Goal: Transaction & Acquisition: Subscribe to service/newsletter

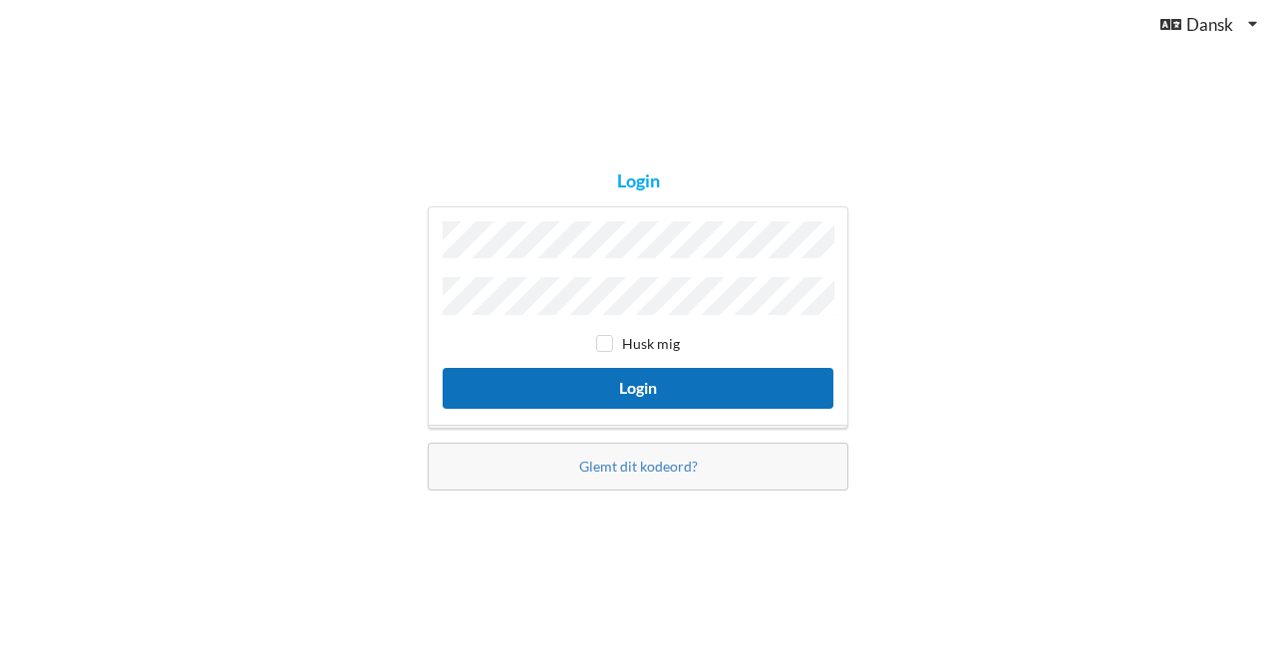
click at [636, 379] on button "Login" at bounding box center [638, 388] width 391 height 41
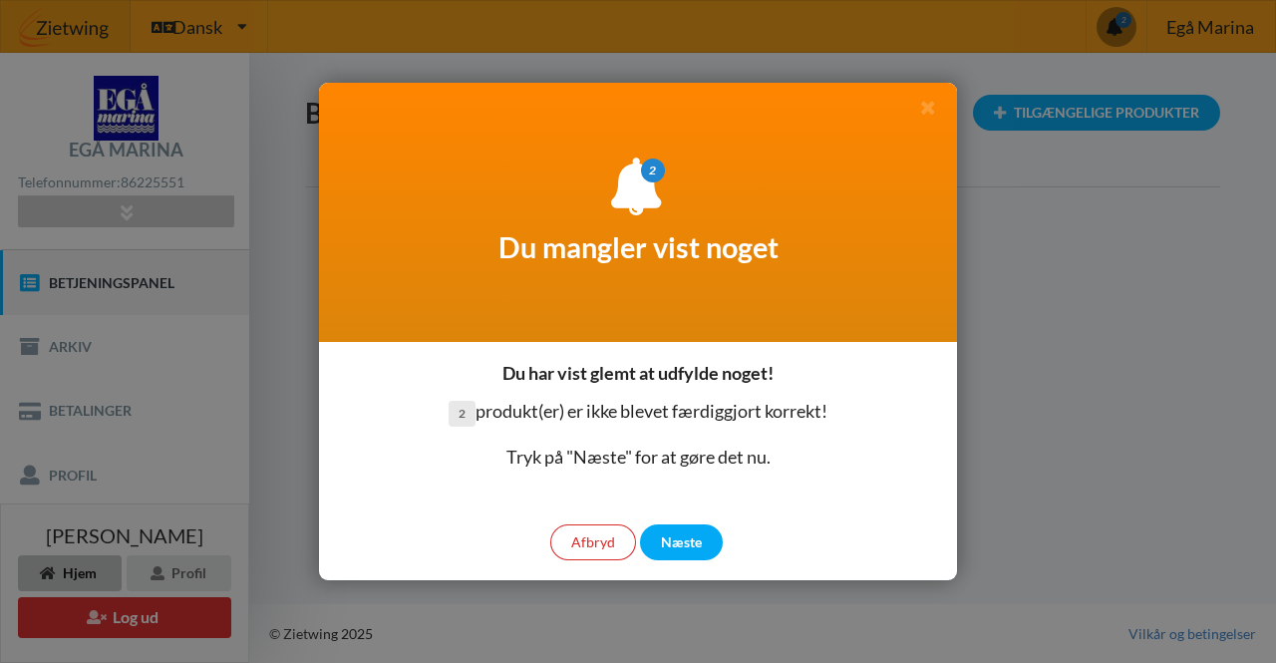
click at [686, 545] on div "Næste" at bounding box center [681, 542] width 83 height 36
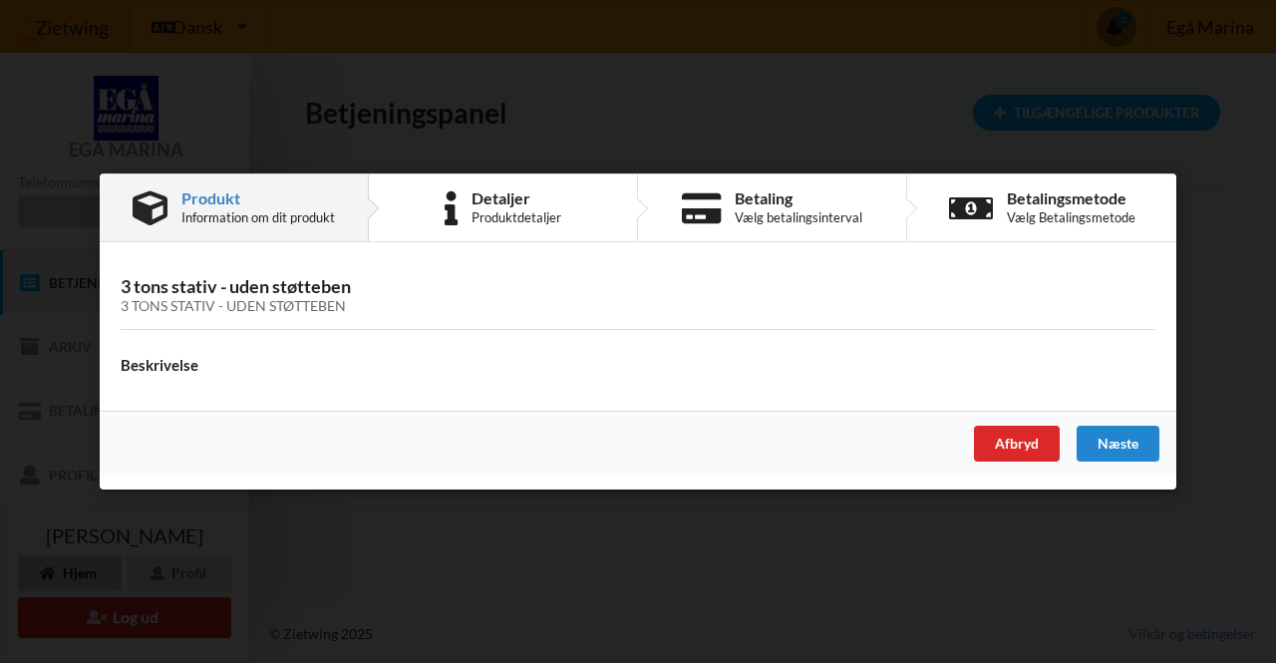
click at [1122, 438] on div "Næste" at bounding box center [1118, 444] width 83 height 36
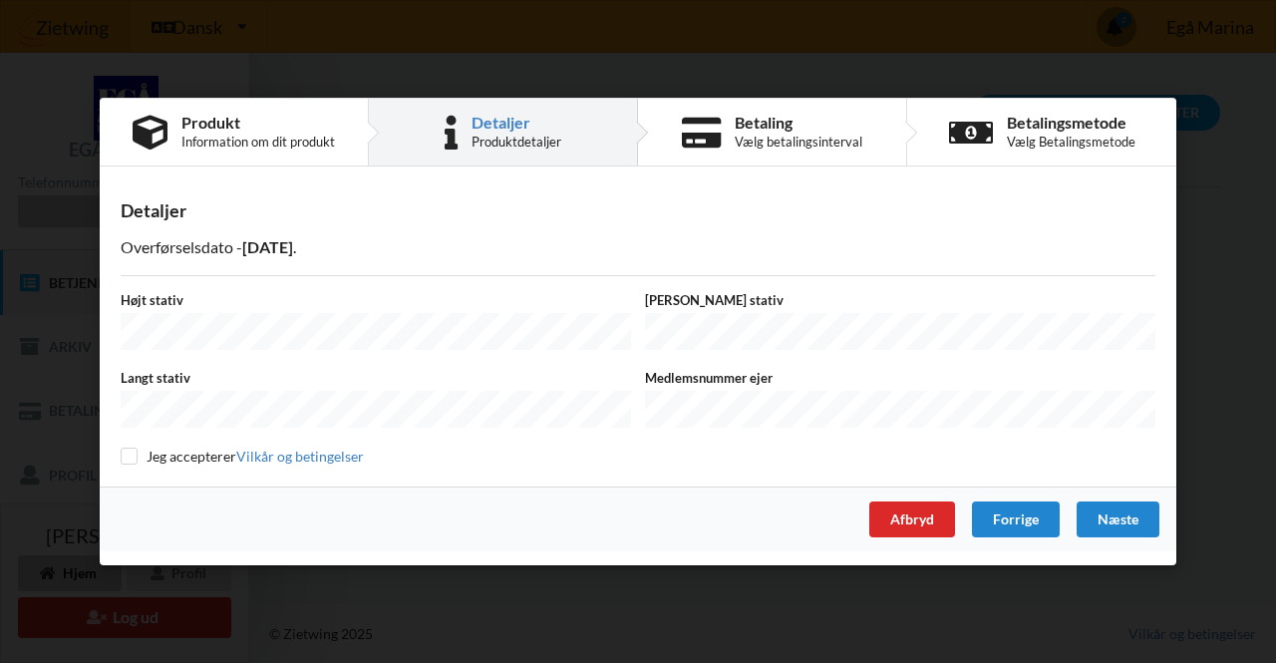
click at [1125, 516] on div "Næste" at bounding box center [1118, 520] width 83 height 36
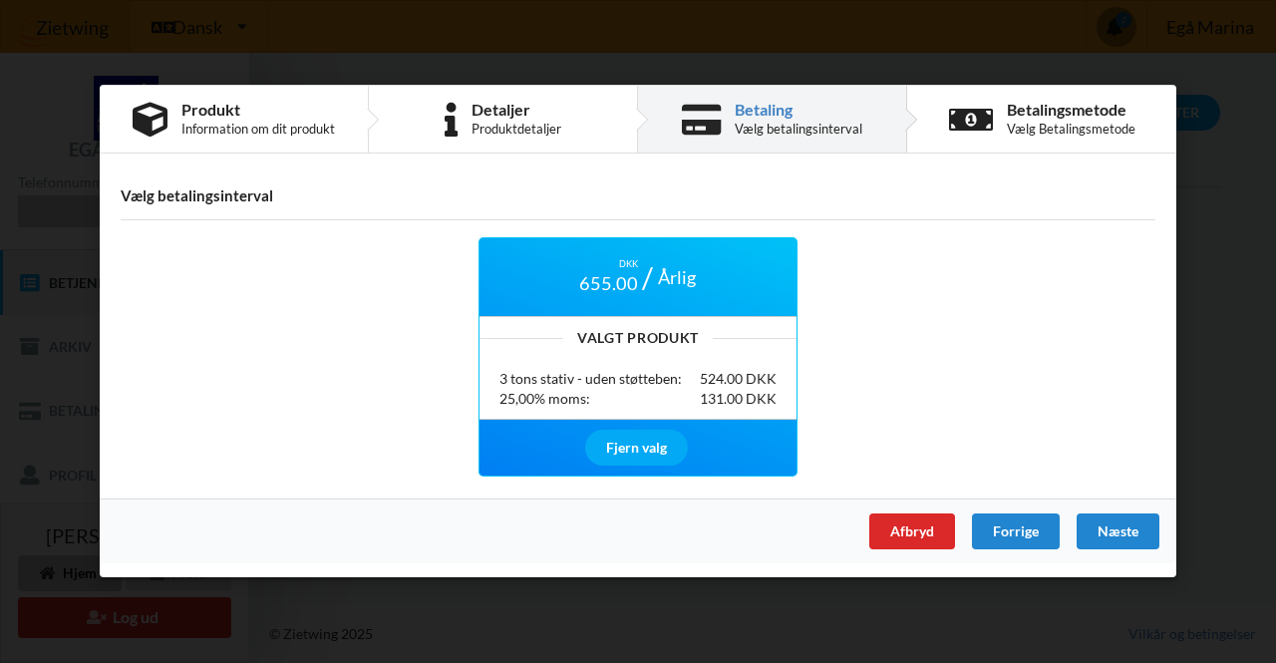
click at [616, 446] on div "Fjern valg" at bounding box center [636, 448] width 103 height 36
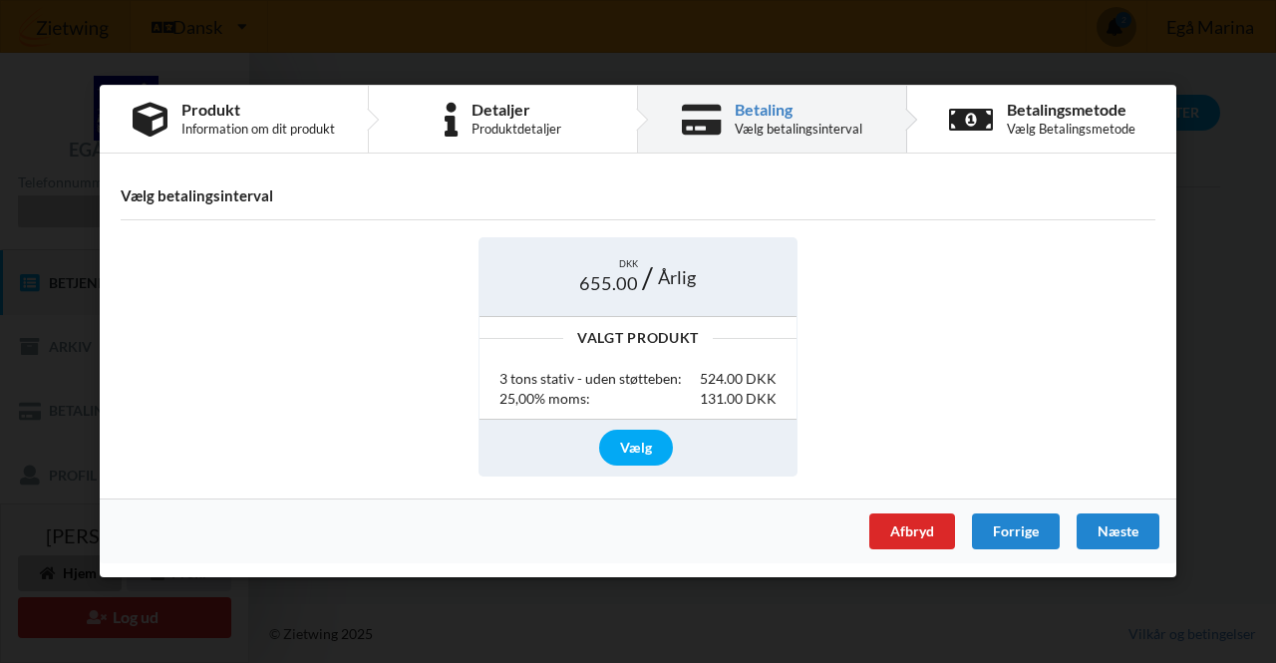
click at [1126, 526] on div "Næste" at bounding box center [1118, 532] width 83 height 36
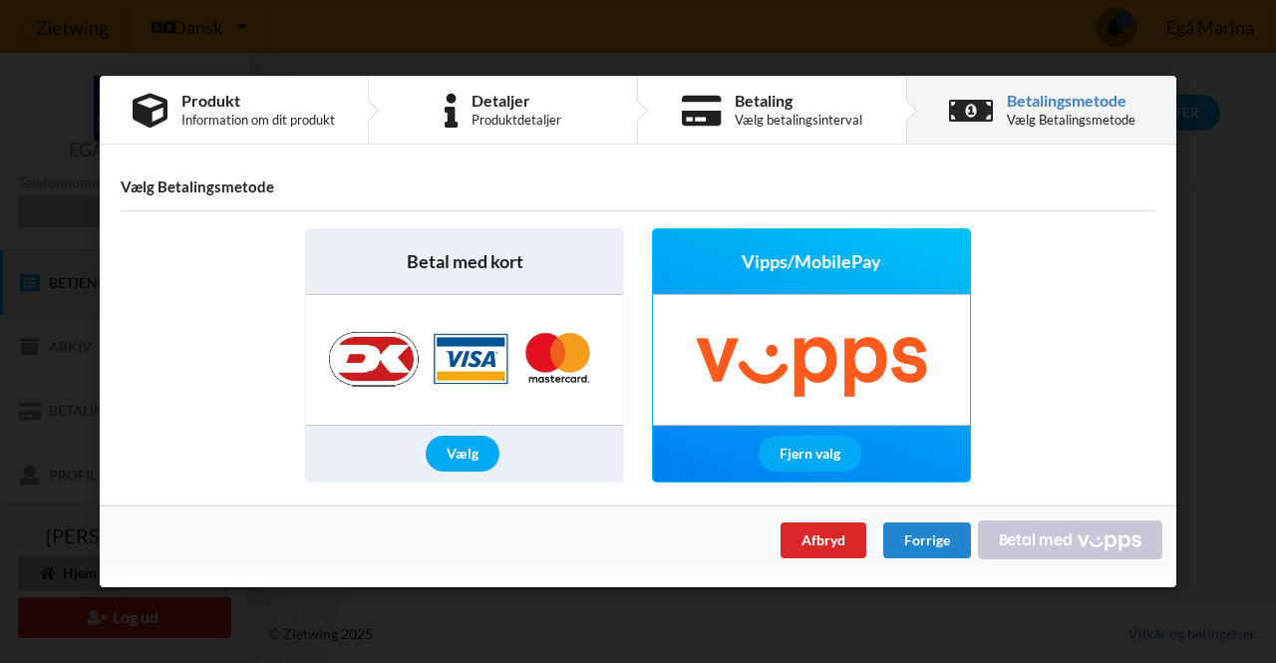
click at [453, 463] on div "Vælg" at bounding box center [463, 455] width 74 height 36
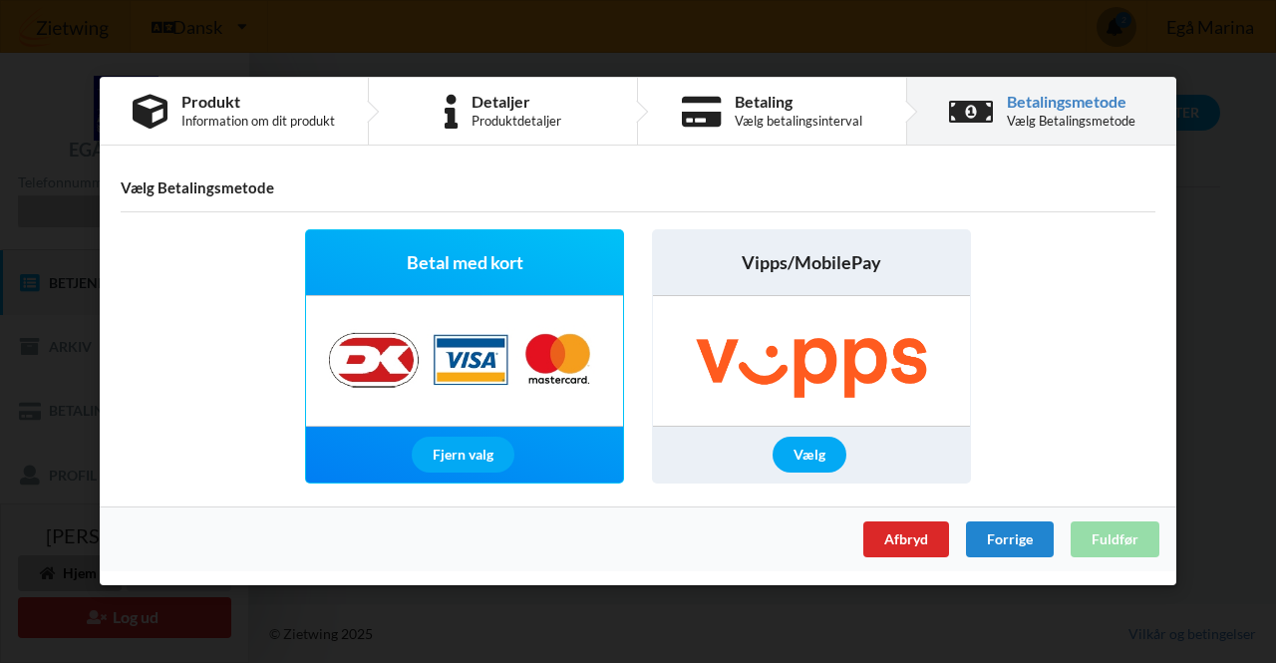
click at [1034, 545] on div "Forrige" at bounding box center [1010, 540] width 88 height 36
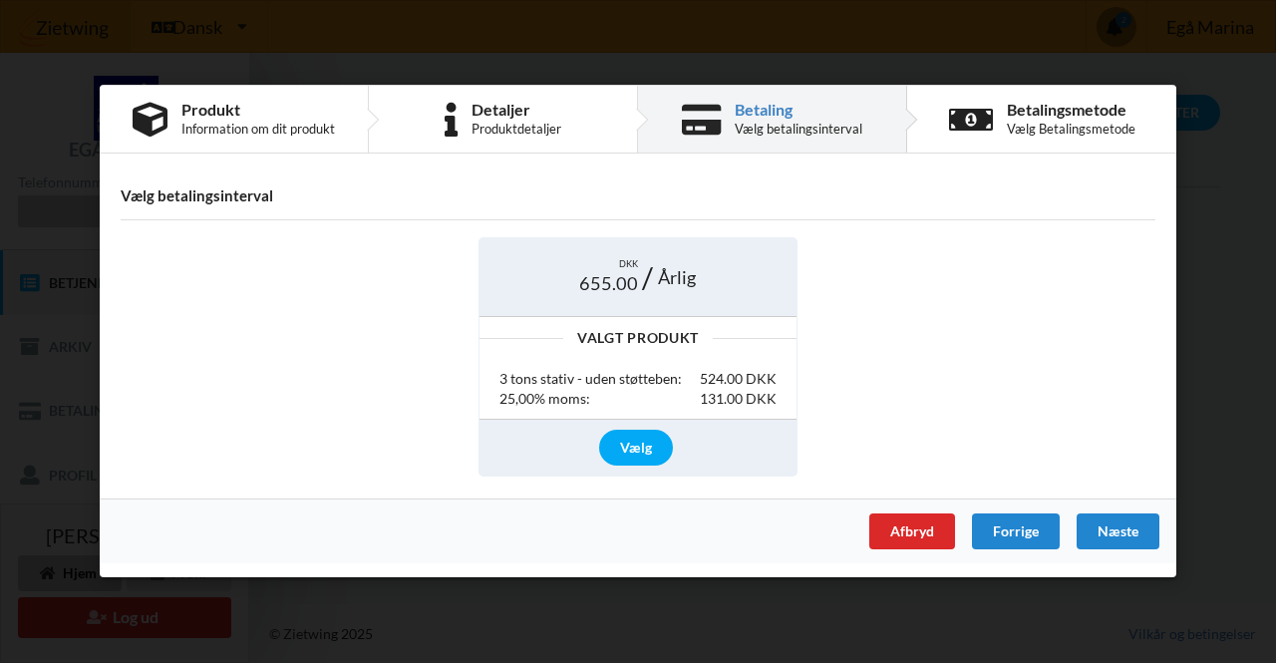
click at [642, 446] on div "Vælg" at bounding box center [636, 448] width 74 height 36
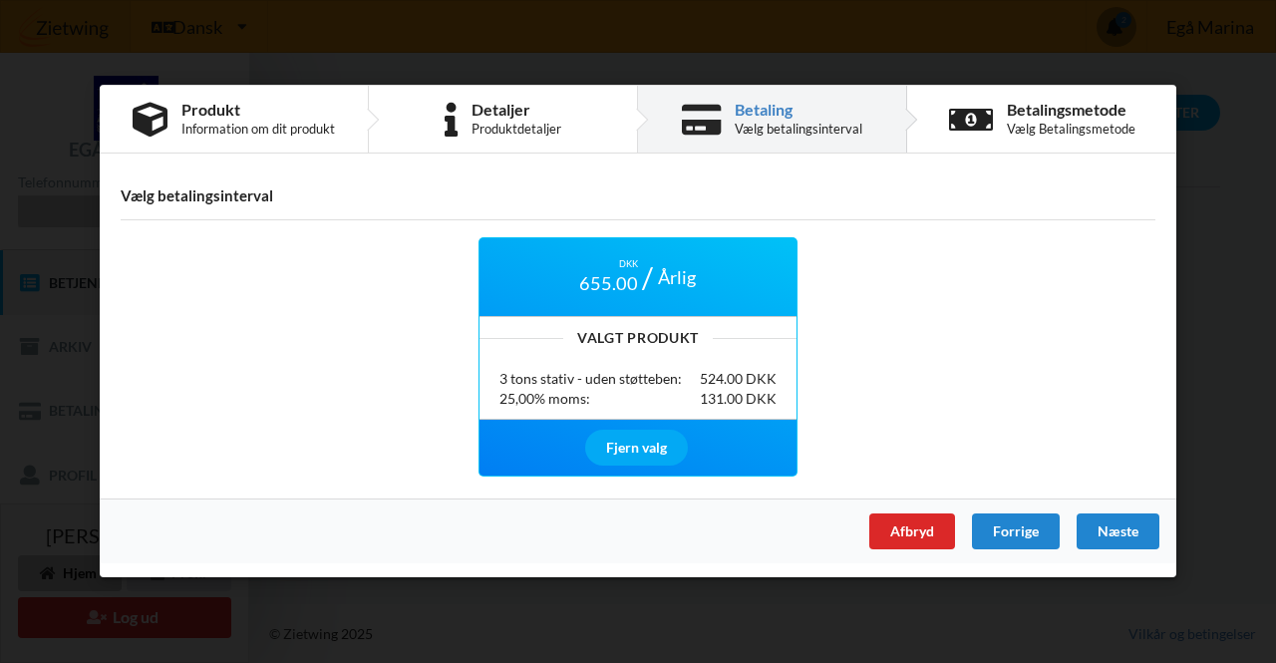
click at [1125, 539] on div "Næste" at bounding box center [1118, 532] width 83 height 36
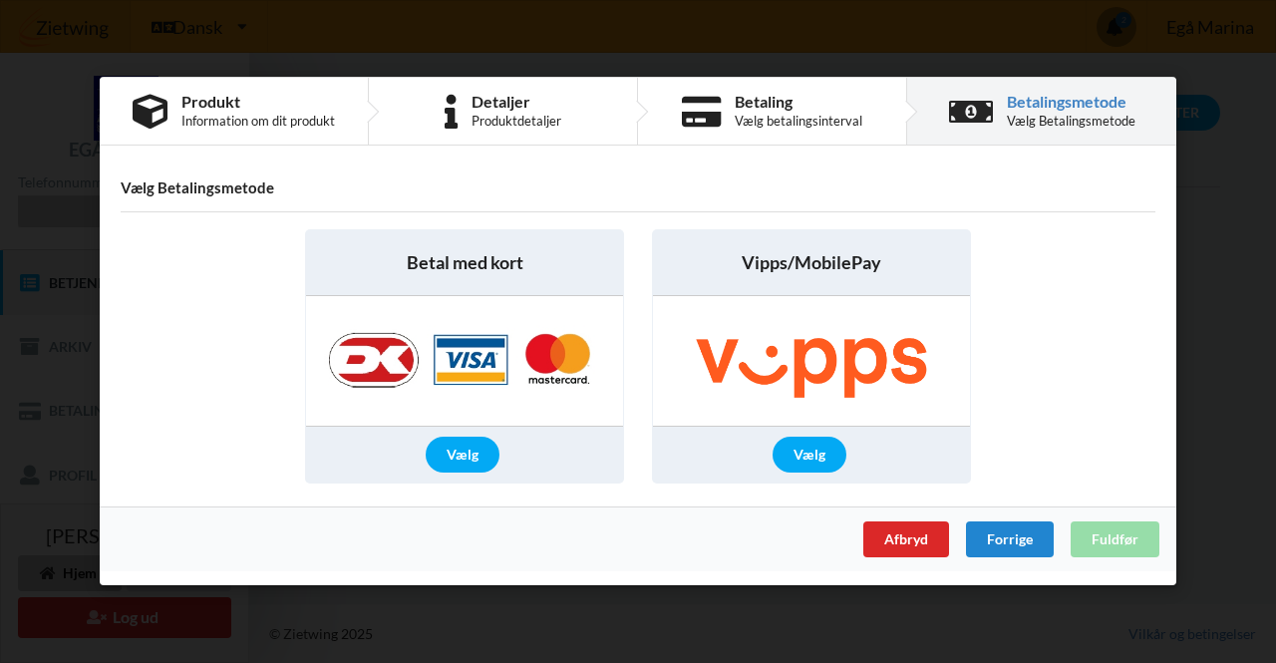
click at [479, 460] on div "Vælg" at bounding box center [463, 456] width 74 height 36
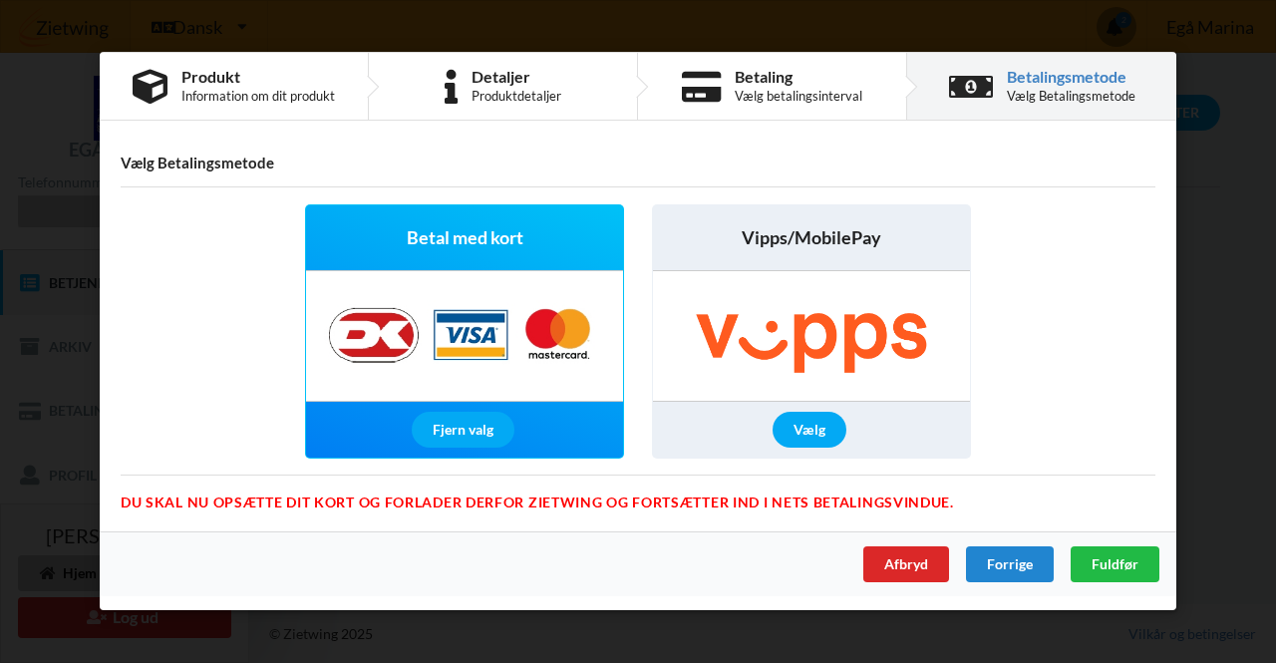
click at [1123, 565] on span "Fuldfør" at bounding box center [1115, 564] width 47 height 17
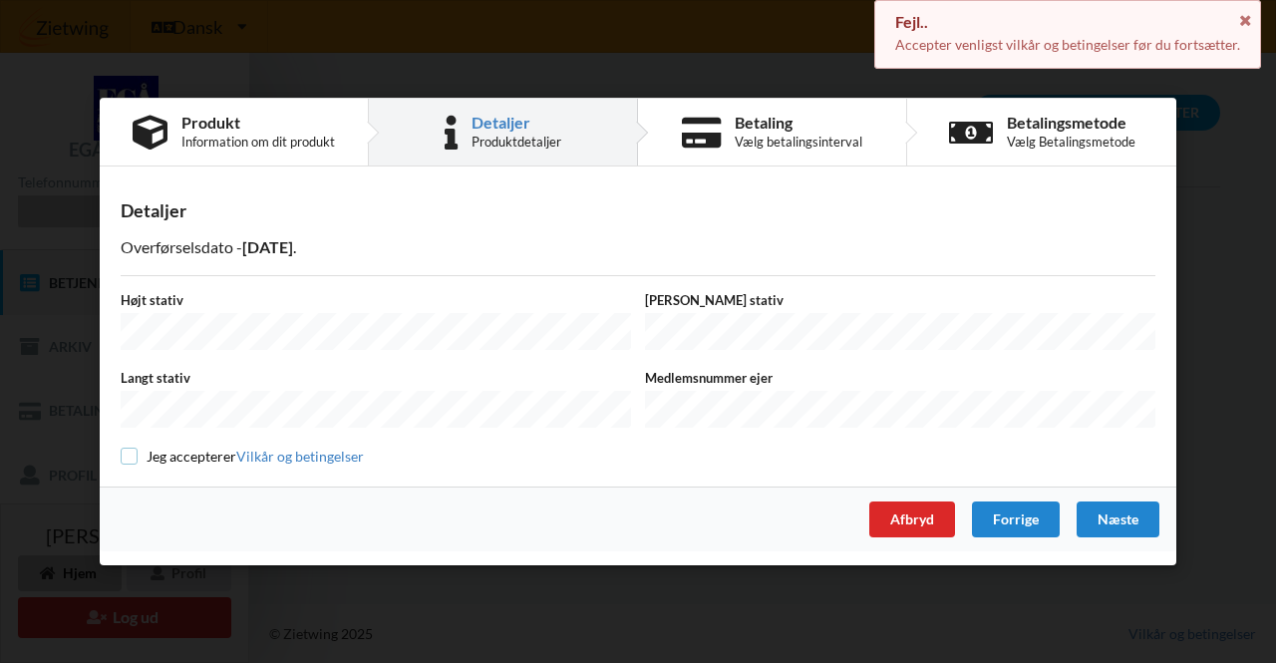
click at [130, 450] on input "checkbox" at bounding box center [129, 456] width 17 height 17
checkbox input "true"
click at [1092, 508] on div "Næste" at bounding box center [1118, 520] width 83 height 36
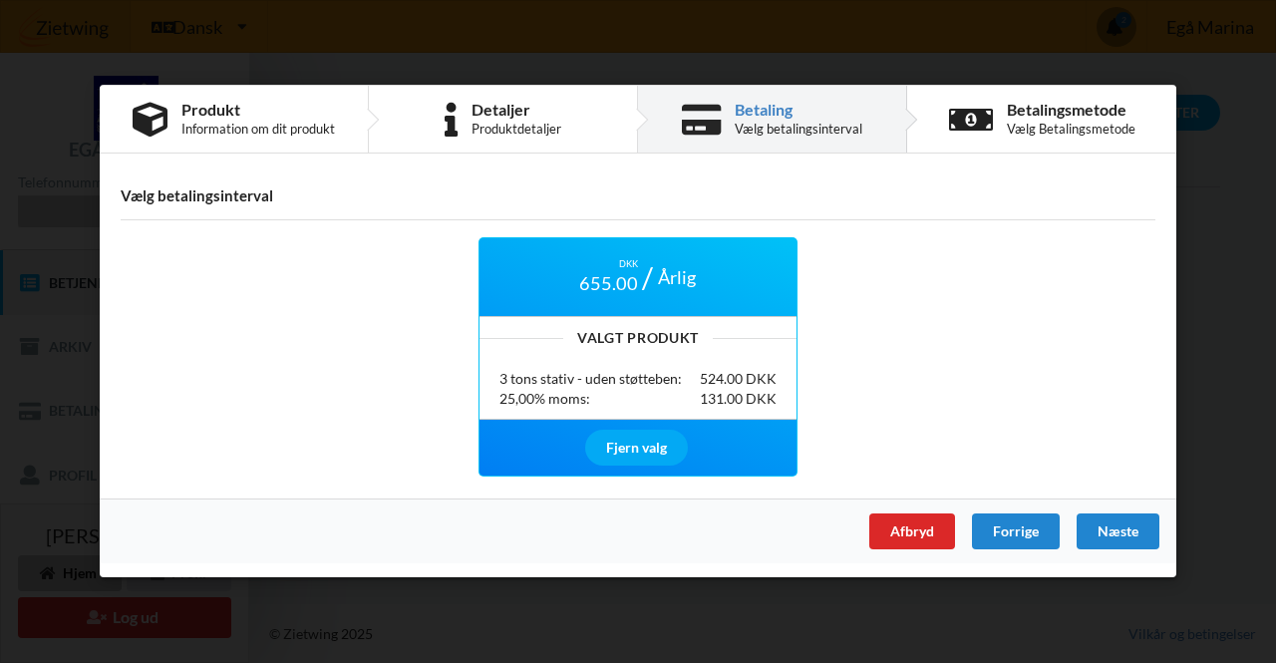
click at [1121, 535] on div "Næste" at bounding box center [1118, 532] width 83 height 36
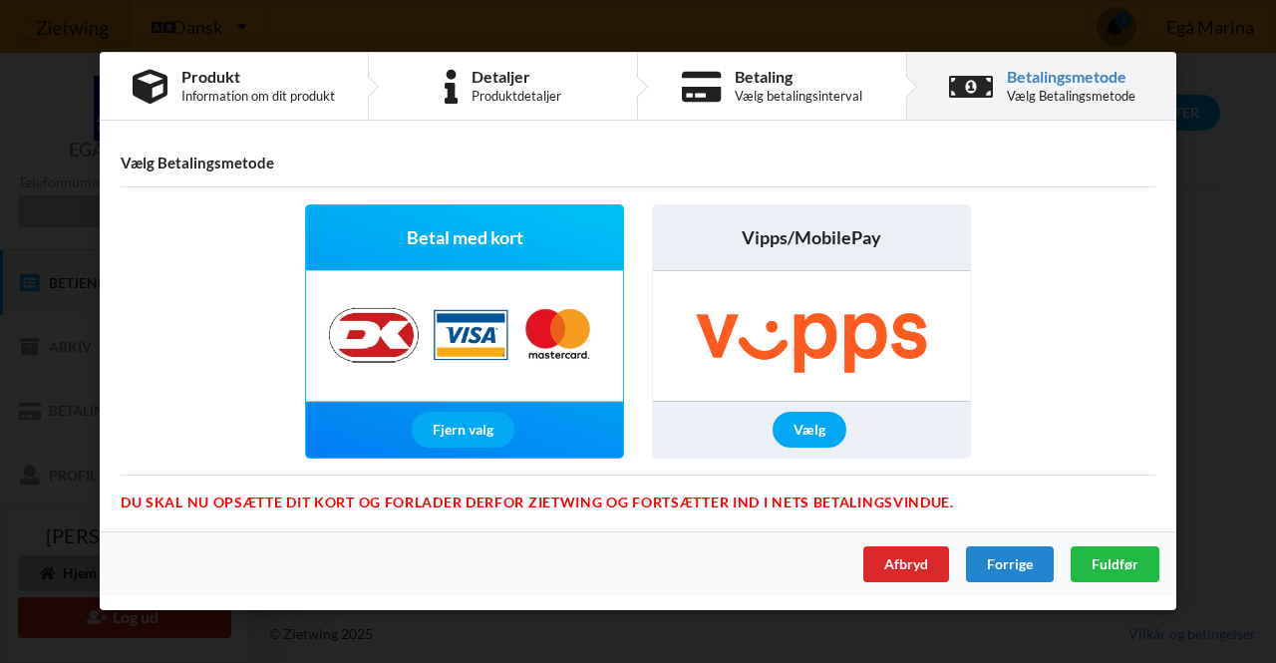
click at [1114, 569] on span "Fuldfør" at bounding box center [1115, 564] width 47 height 17
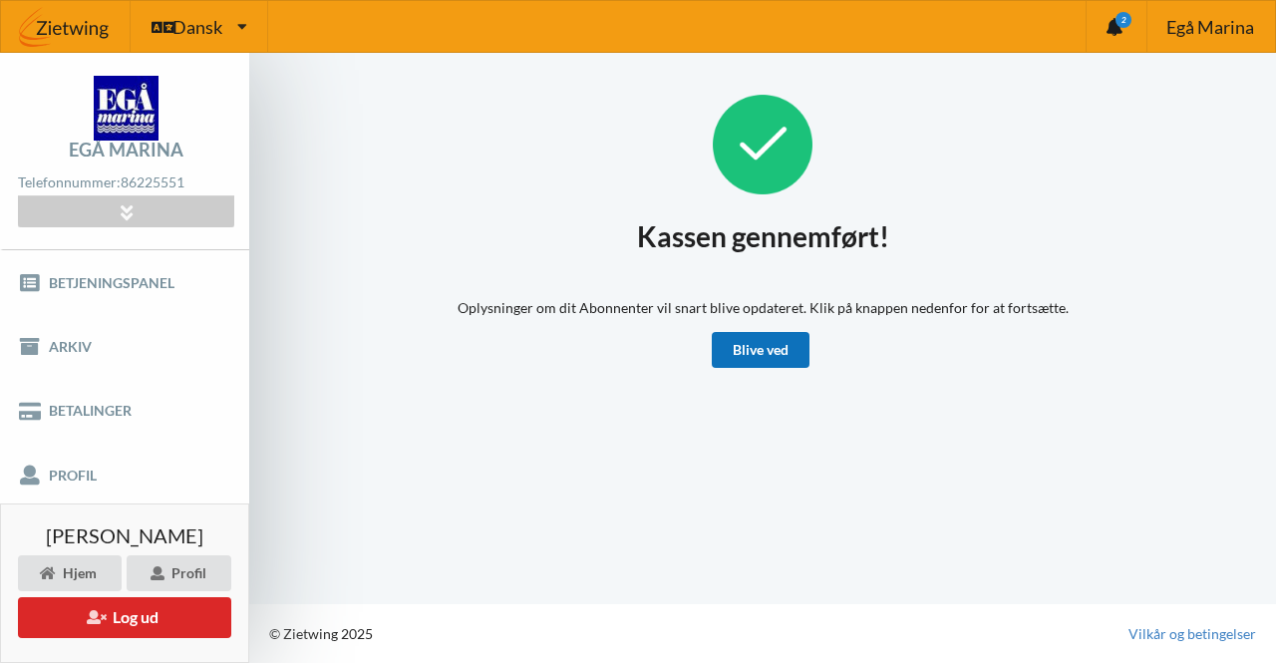
click at [772, 352] on link "Blive ved" at bounding box center [761, 350] width 98 height 36
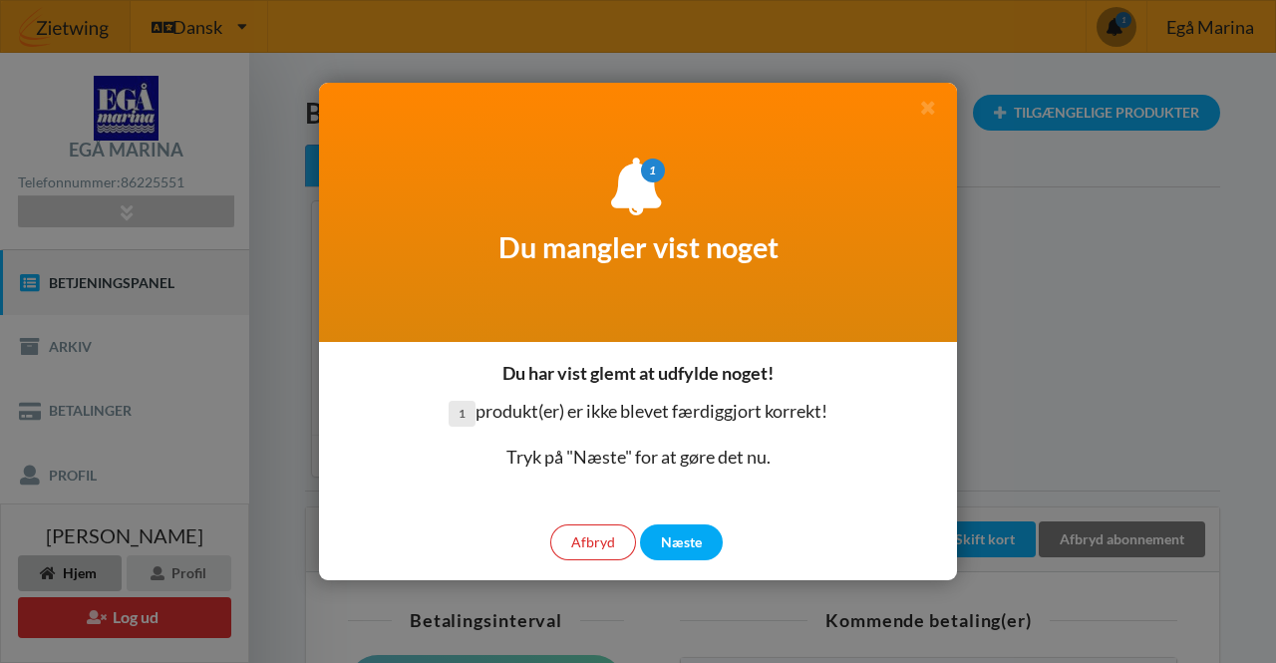
click at [692, 543] on div "Næste" at bounding box center [681, 542] width 83 height 36
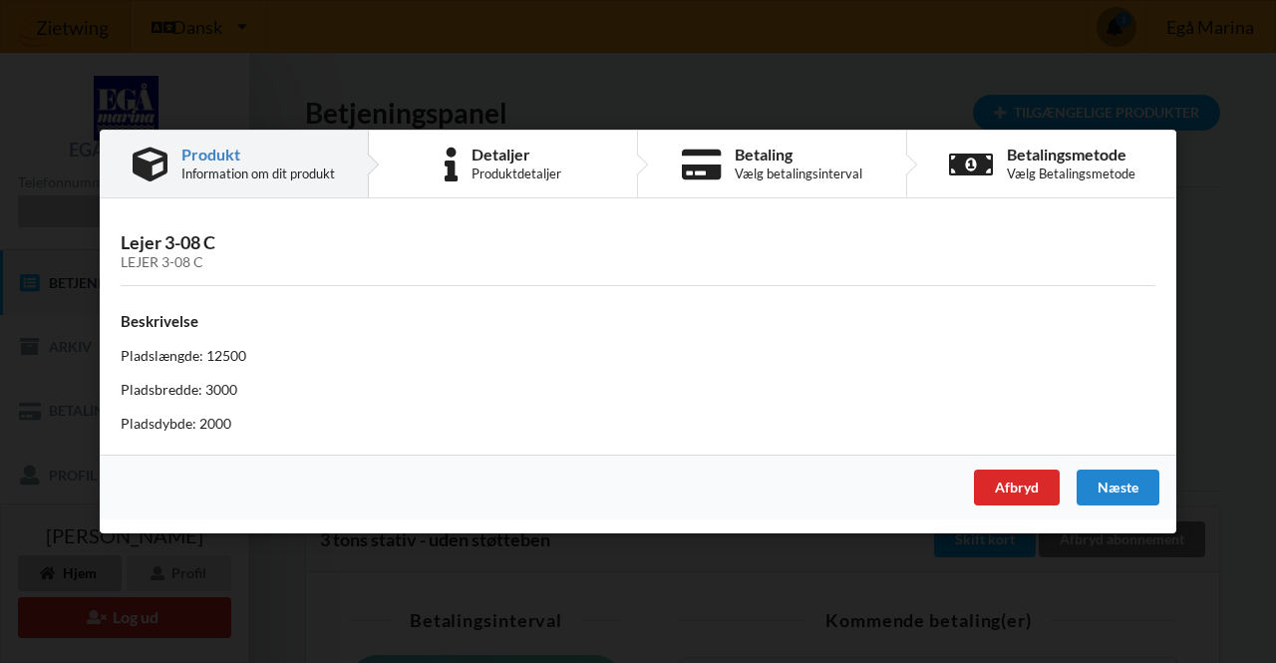
click at [1127, 482] on div "Næste" at bounding box center [1118, 488] width 83 height 36
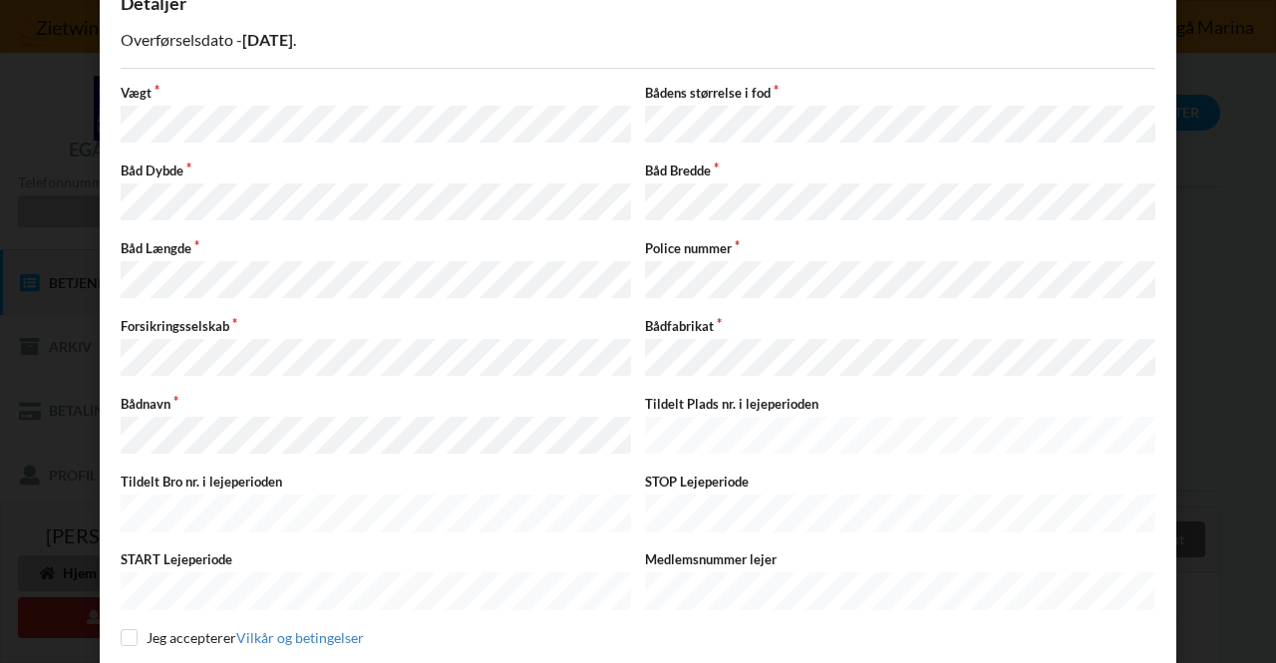
scroll to position [188, 0]
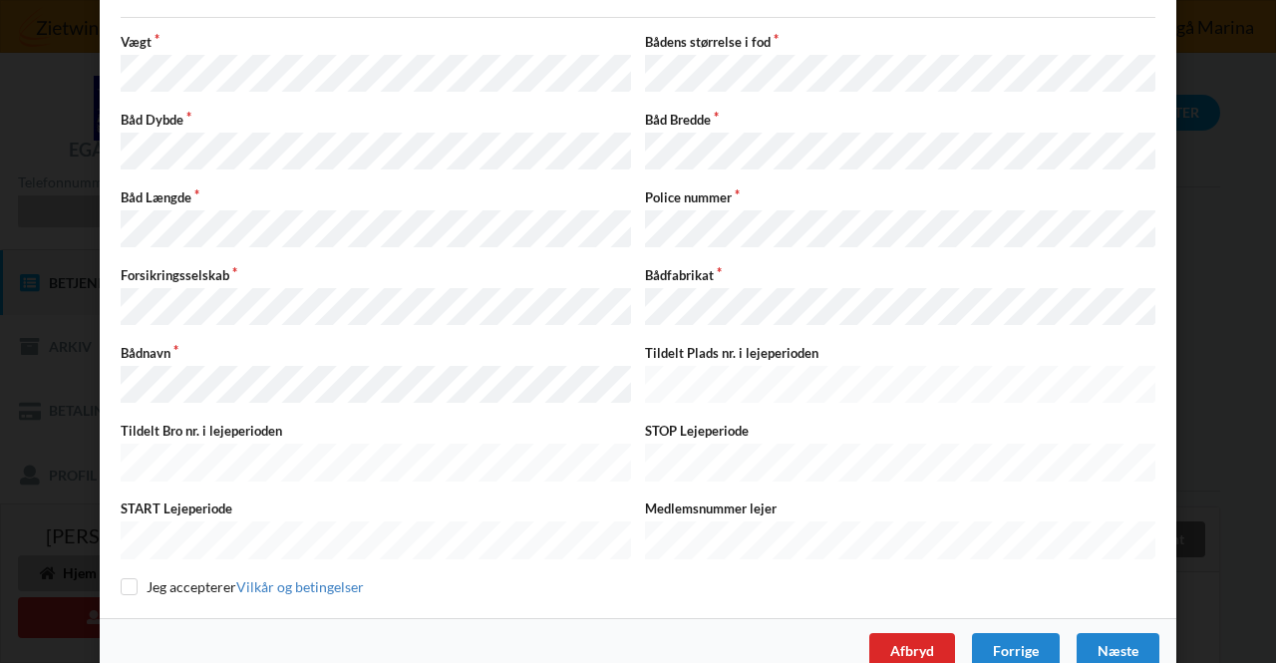
click at [1125, 633] on div "Næste" at bounding box center [1118, 651] width 83 height 36
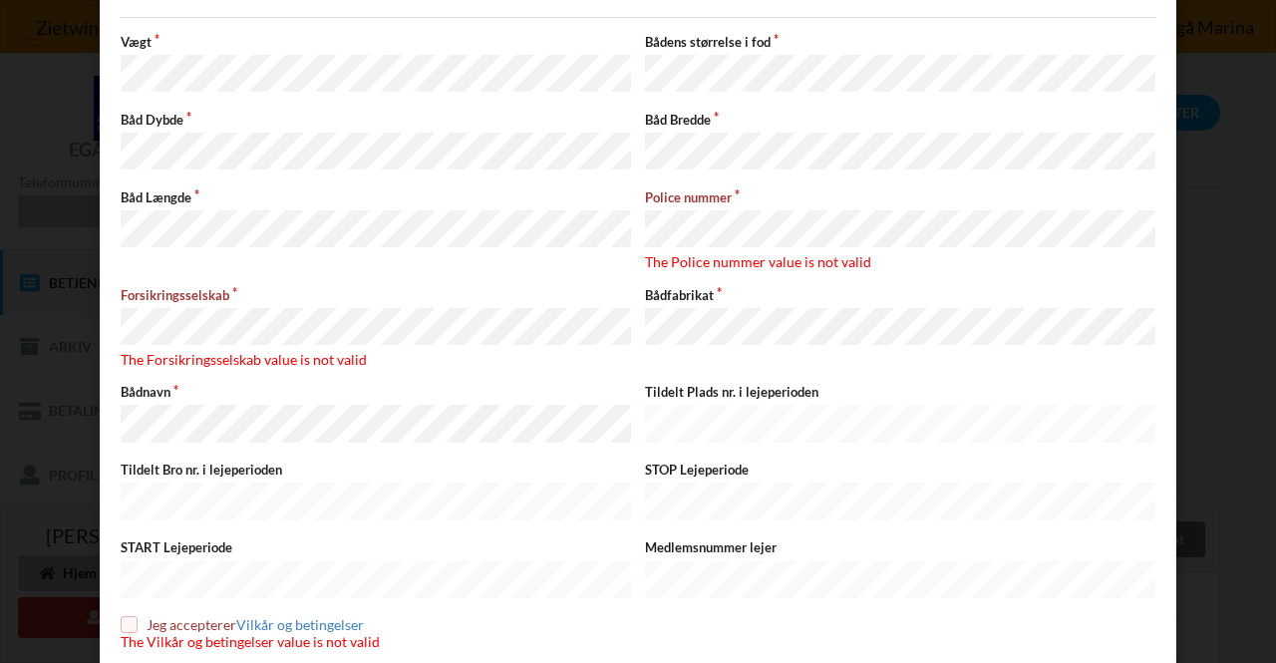
scroll to position [0, 0]
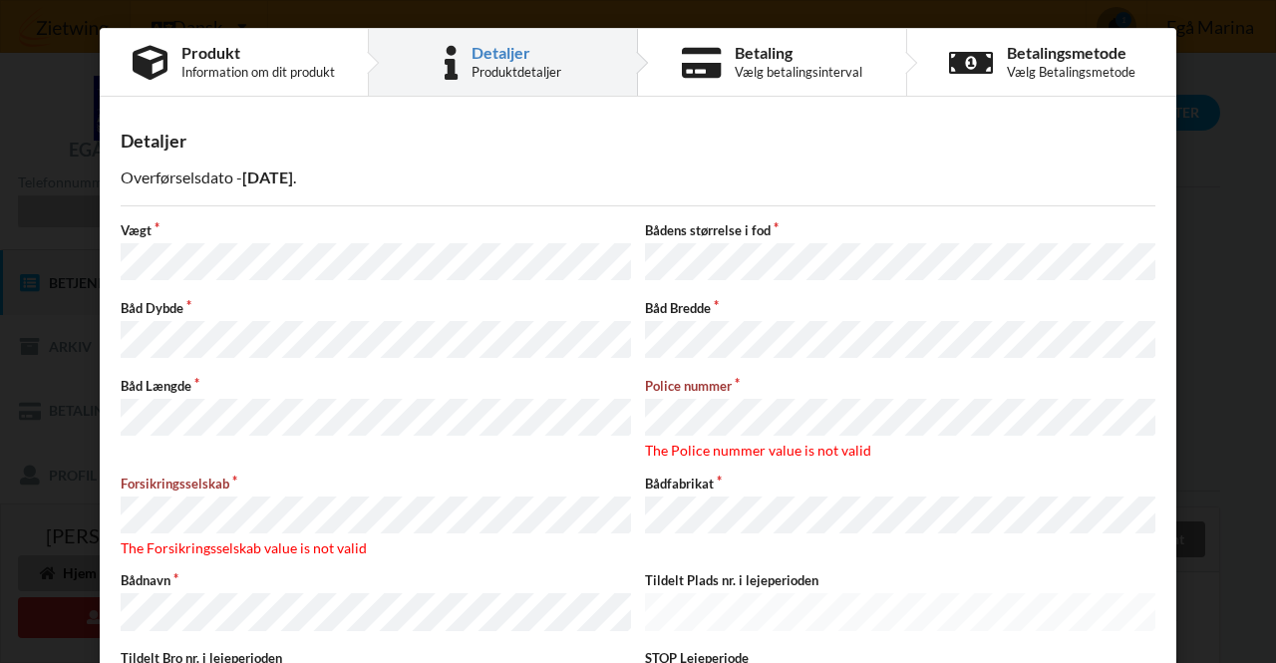
click at [1221, 123] on div "Handelsbetingelser Ved at benytte dig af Virksomhedens juridiske navn services …" at bounding box center [638, 331] width 1276 height 663
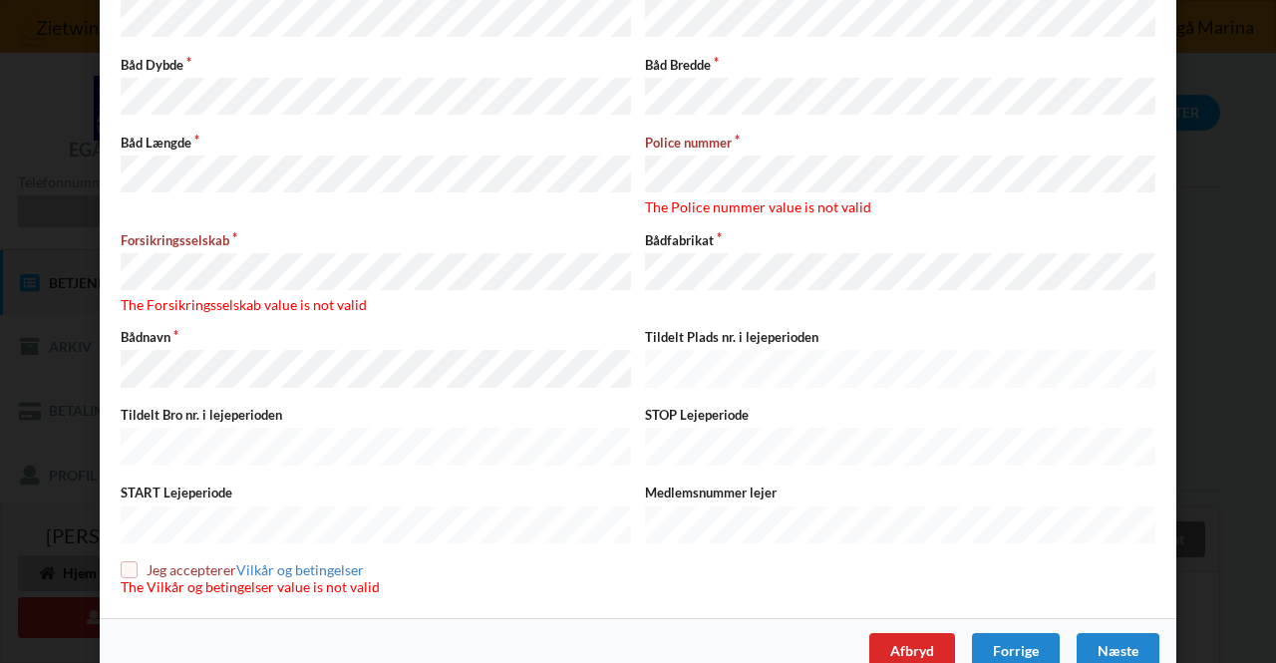
click at [1001, 633] on div "Forrige" at bounding box center [1016, 651] width 88 height 36
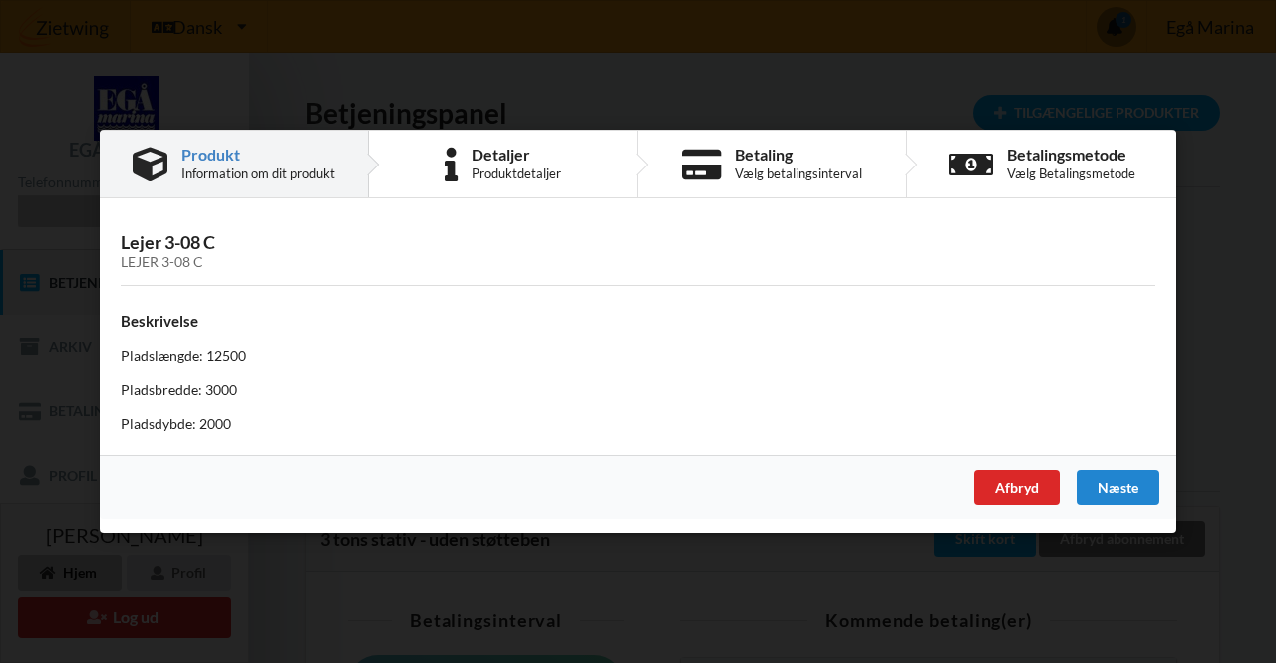
click at [1118, 488] on div "Næste" at bounding box center [1118, 488] width 83 height 36
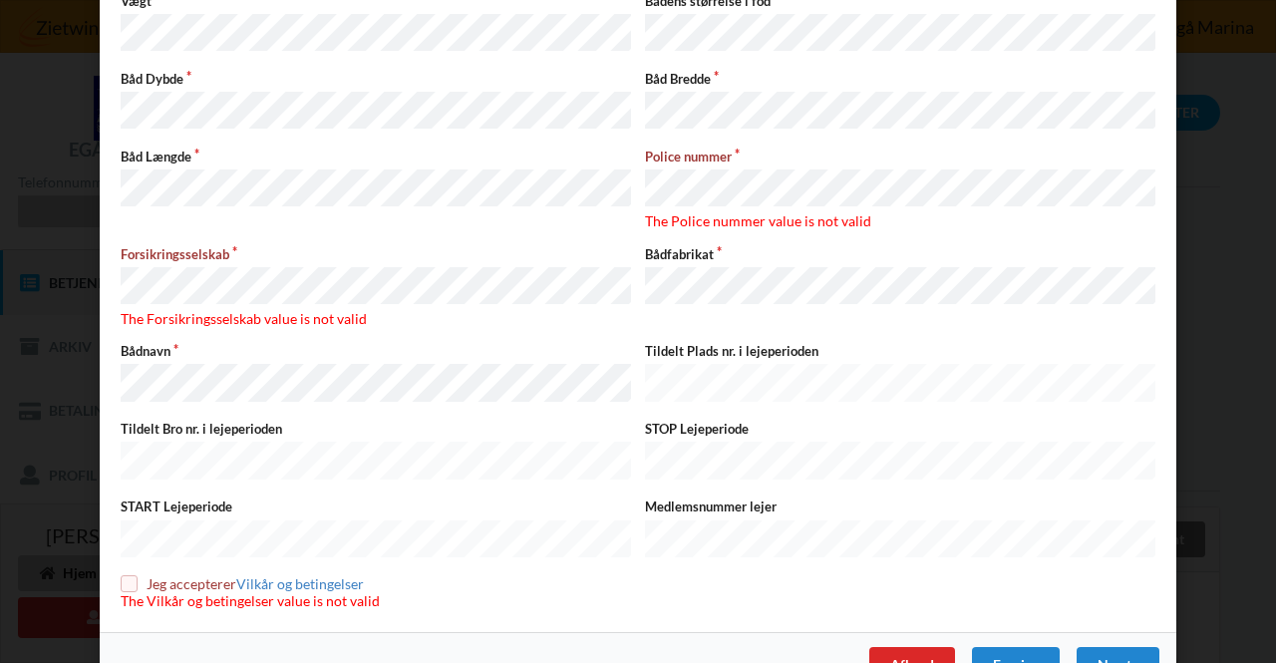
scroll to position [0, 0]
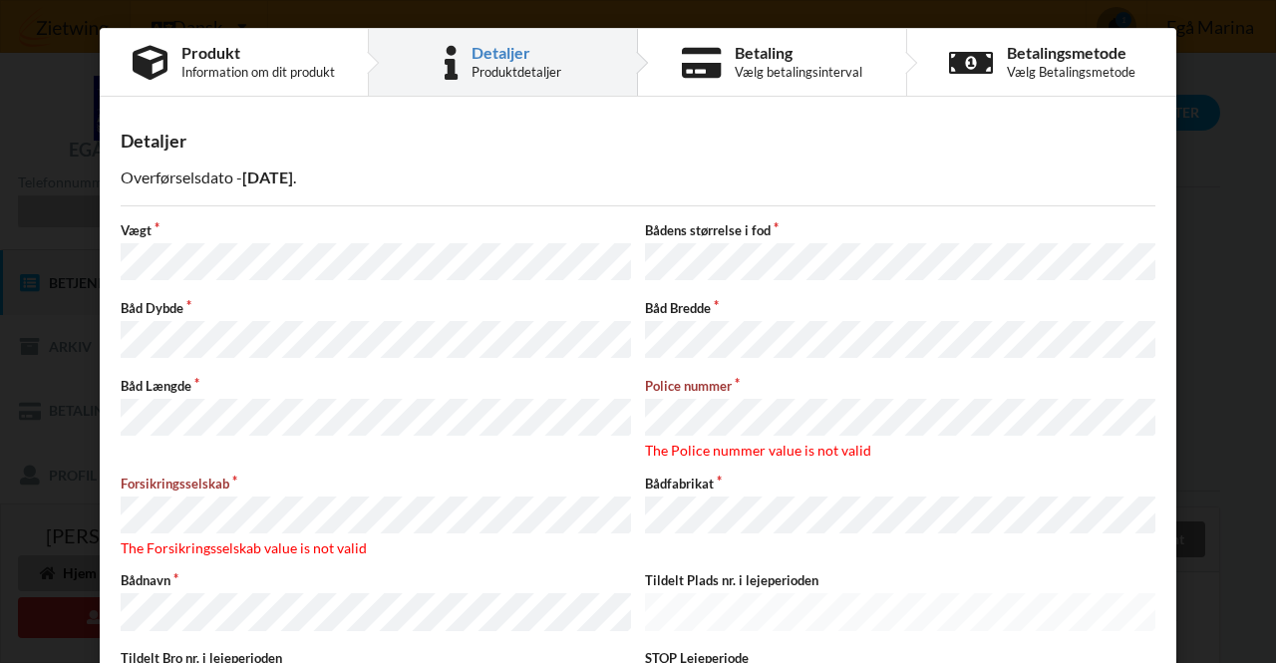
click at [755, 41] on div "Betaling Vælg betalingsinterval" at bounding box center [772, 62] width 269 height 67
click at [828, 57] on div "Betaling" at bounding box center [799, 53] width 128 height 16
click at [1237, 144] on div "Handelsbetingelser Ved at benytte dig af Virksomhedens juridiske navn services …" at bounding box center [638, 331] width 1276 height 663
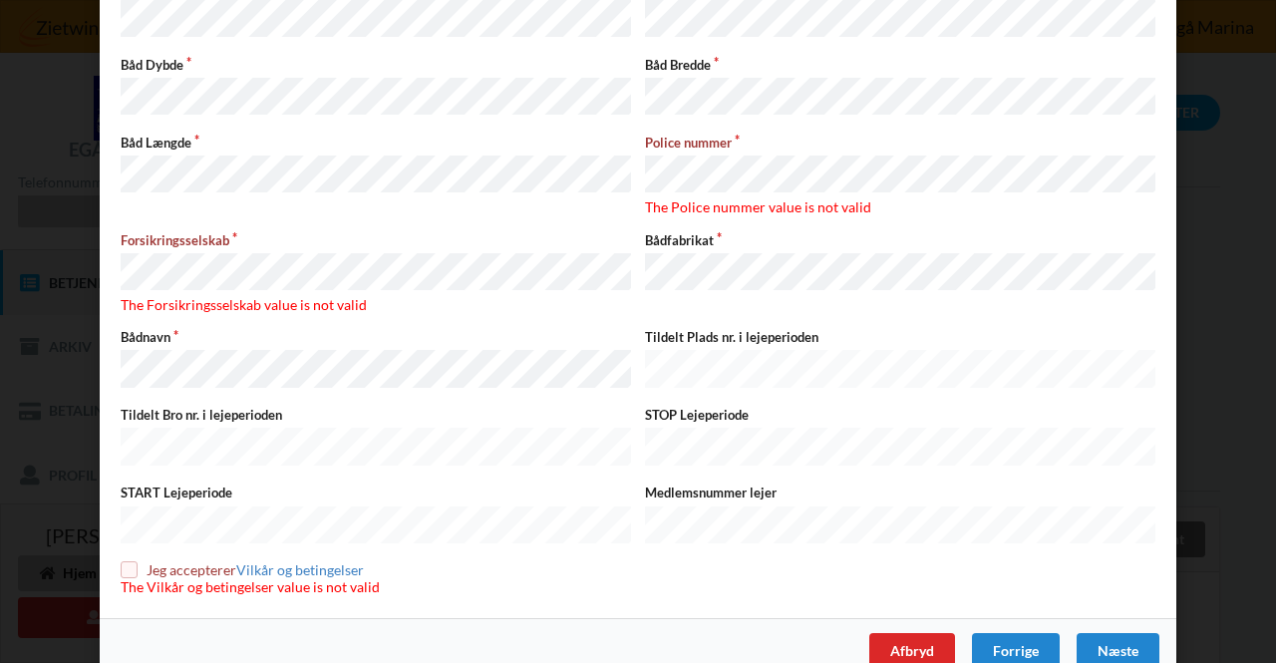
click at [1193, 343] on div "Handelsbetingelser Ved at benytte dig af Virksomhedens juridiske navn services …" at bounding box center [638, 331] width 1276 height 663
